Goal: Navigation & Orientation: Find specific page/section

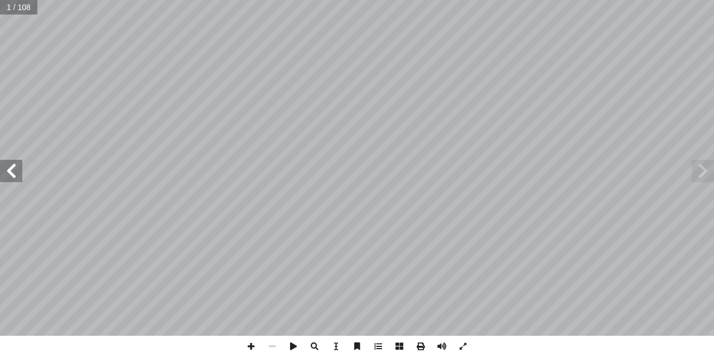
click at [8, 169] on span at bounding box center [11, 171] width 22 height 22
click at [7, 169] on span at bounding box center [11, 171] width 22 height 22
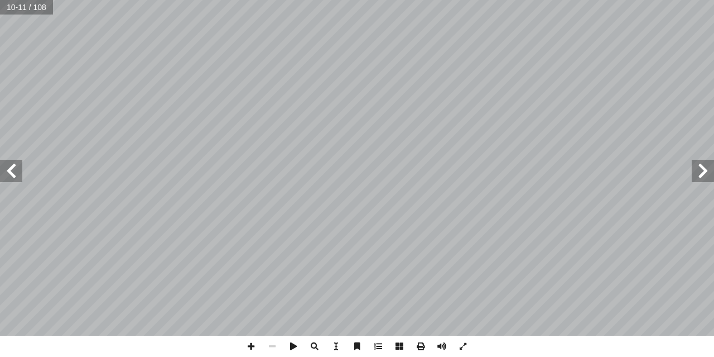
click at [7, 170] on span at bounding box center [11, 171] width 22 height 22
click at [7, 171] on span at bounding box center [11, 171] width 22 height 22
click at [16, 181] on span at bounding box center [11, 171] width 22 height 22
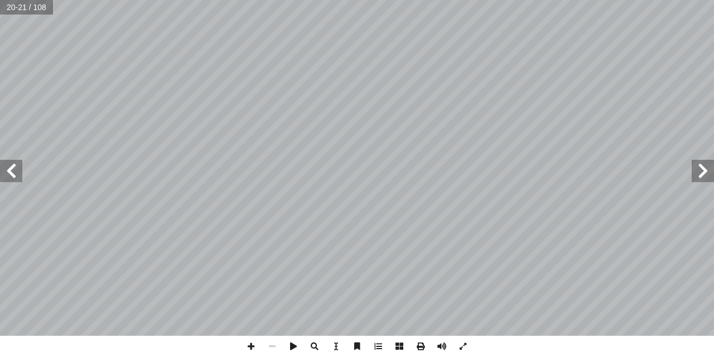
click at [16, 180] on span at bounding box center [11, 171] width 22 height 22
click at [5, 167] on span at bounding box center [11, 171] width 22 height 22
click at [8, 174] on span at bounding box center [11, 171] width 22 height 22
click at [253, 348] on span at bounding box center [251, 345] width 21 height 21
click at [271, 346] on span at bounding box center [272, 345] width 21 height 21
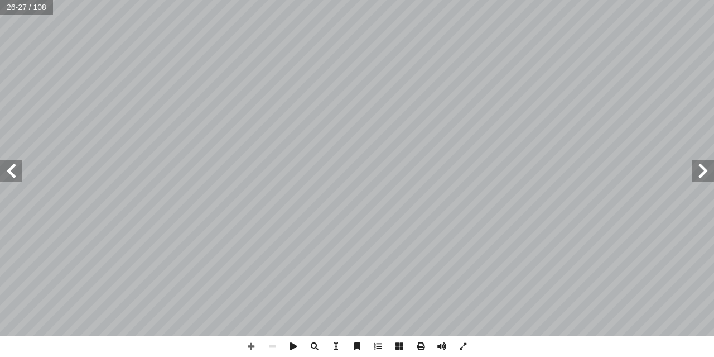
click at [17, 179] on span at bounding box center [11, 171] width 22 height 22
